Goal: Task Accomplishment & Management: Use online tool/utility

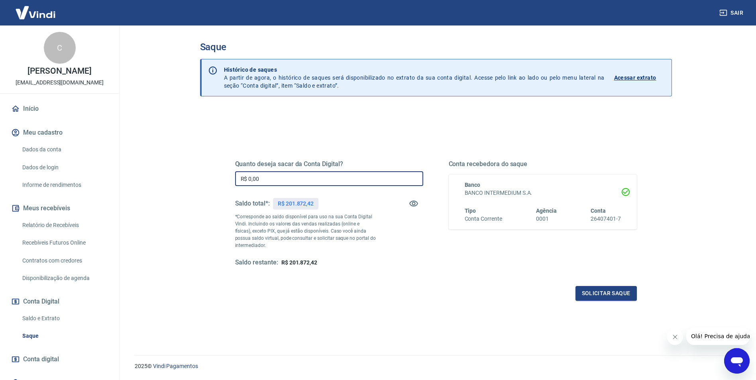
click at [311, 175] on input "R$ 0,00" at bounding box center [329, 178] width 188 height 15
type input "R$ 200.000,00"
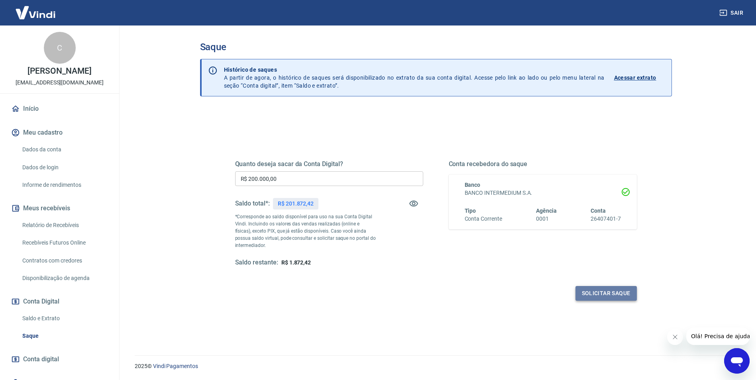
click at [607, 293] on button "Solicitar saque" at bounding box center [605, 293] width 61 height 15
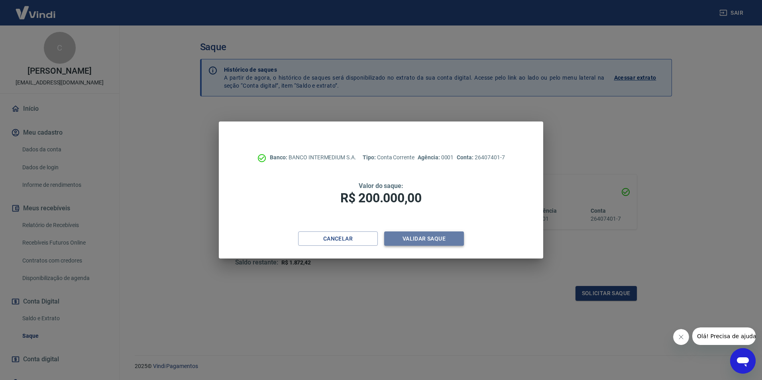
click at [445, 236] on button "Validar saque" at bounding box center [424, 238] width 80 height 15
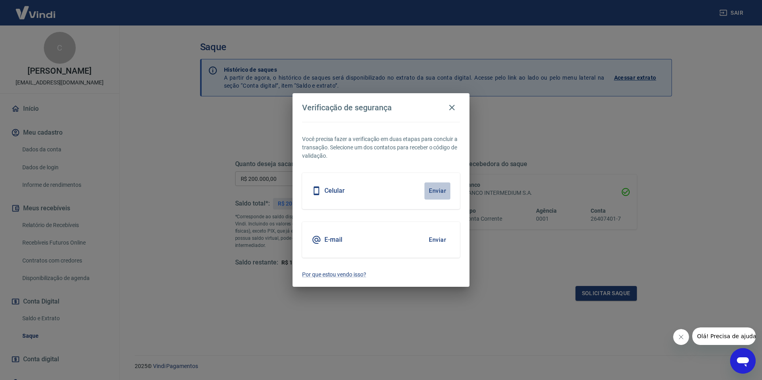
click at [437, 192] on button "Enviar" at bounding box center [437, 190] width 26 height 17
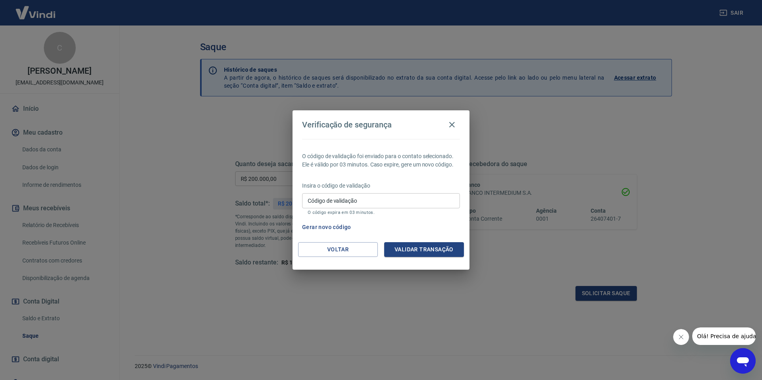
click at [435, 195] on input "Código de validação" at bounding box center [381, 200] width 158 height 15
type input "438709"
click at [417, 248] on button "Validar transação" at bounding box center [424, 249] width 80 height 15
